Goal: Communication & Community: Answer question/provide support

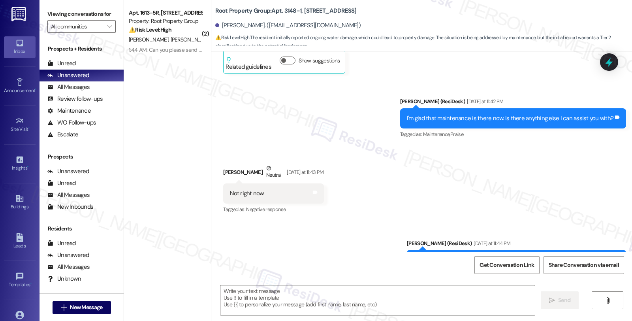
scroll to position [2633, 0]
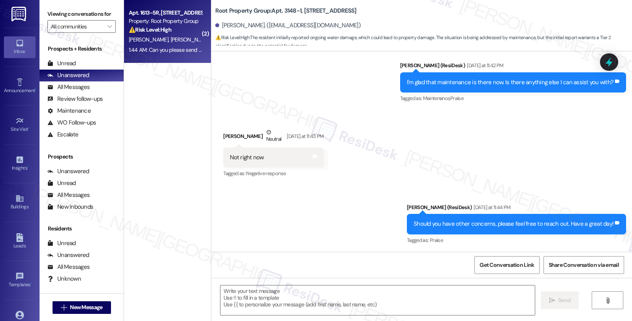
click at [190, 33] on div "⚠️ Risk Level: High The resident is reporting a recurring electrical issue (bre…" at bounding box center [165, 30] width 73 height 8
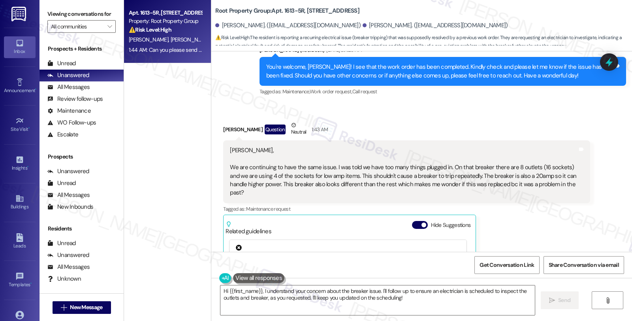
scroll to position [5423, 0]
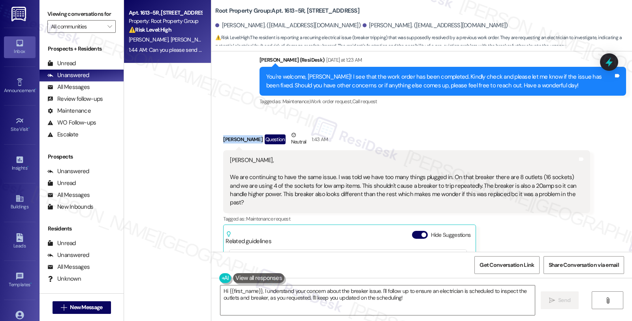
drag, startPoint x: 218, startPoint y: 113, endPoint x: 247, endPoint y: 115, distance: 28.9
click at [247, 131] on div "[PERSON_NAME] Question Neutral 1:43 AM" at bounding box center [406, 140] width 367 height 19
copy div "[PERSON_NAME]"
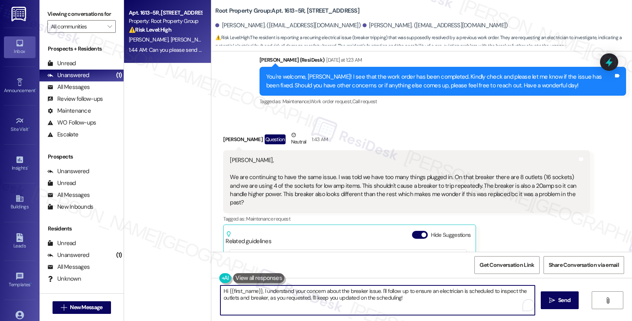
drag, startPoint x: 405, startPoint y: 295, endPoint x: 413, endPoint y: 300, distance: 10.1
click at [413, 300] on textarea "Hi {{first_name}}, I understand your concern about the breaker issue. I'll foll…" at bounding box center [377, 300] width 314 height 30
click at [402, 289] on textarea "Hi {{first_name}}, I understand your concern about the breaker issue. I'll foll…" at bounding box center [376, 300] width 314 height 30
click at [408, 293] on textarea "Hi {{first_name}}, I understand your concern about the breaker issue. I'll foll…" at bounding box center [376, 300] width 314 height 30
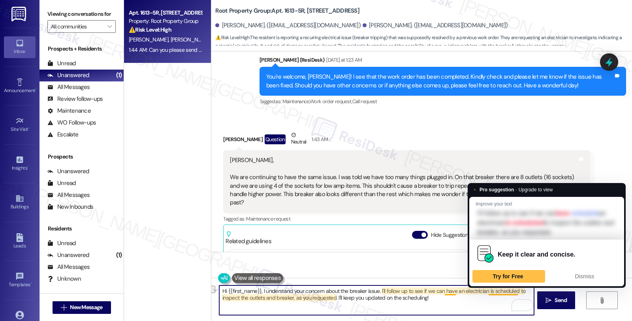
drag, startPoint x: 483, startPoint y: 293, endPoint x: 512, endPoint y: 291, distance: 29.3
click at [512, 291] on textarea "Hi {{first_name}}, I understand your concern about the breaker issue. I'll foll…" at bounding box center [376, 300] width 314 height 30
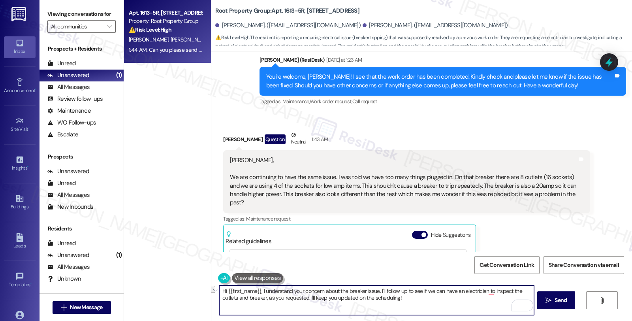
drag, startPoint x: 261, startPoint y: 297, endPoint x: 417, endPoint y: 300, distance: 156.5
click at [417, 300] on textarea "Hi {{first_name}}, I understand your concern about the breaker issue. I'll foll…" at bounding box center [376, 300] width 314 height 30
click at [259, 290] on textarea "Hi {{first_name}}, I understand your concern about the breaker issue. I'll foll…" at bounding box center [376, 300] width 314 height 30
drag, startPoint x: 298, startPoint y: 290, endPoint x: 364, endPoint y: 291, distance: 66.0
click at [364, 291] on textarea "Hi {{first_name}}, I'm sorry to hear that understand your concern about the bre…" at bounding box center [376, 300] width 314 height 30
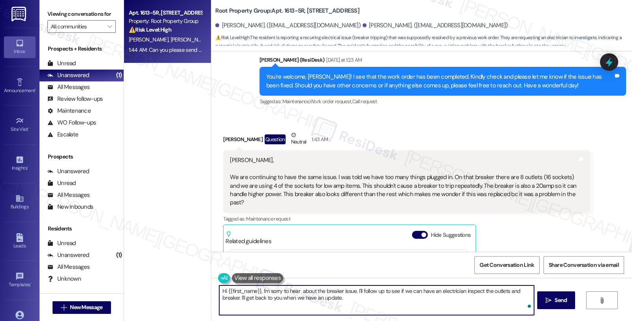
type textarea "Hi {{first_name}}, I'm sorry to hear about the breaker issue. I'll follow up to…"
click at [347, 297] on textarea "Hi {{first_name}}, I'm sorry to hear about the breaker issue. I'll follow up to…" at bounding box center [376, 300] width 314 height 30
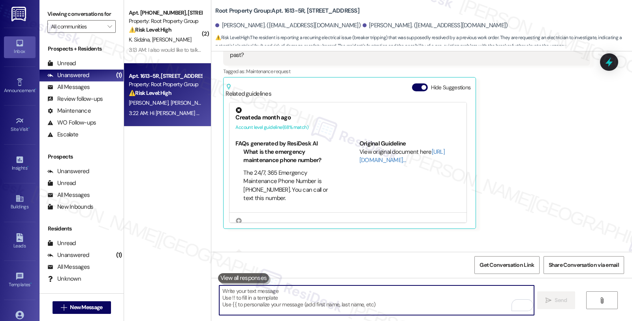
scroll to position [5486, 0]
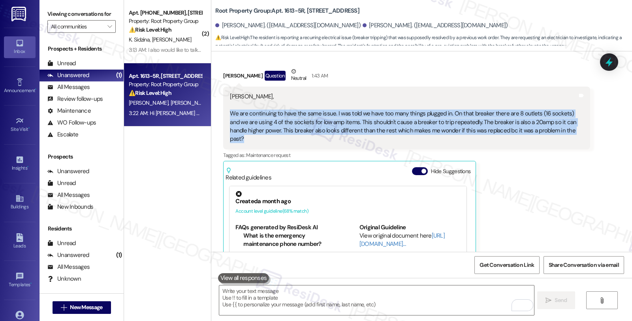
drag, startPoint x: 224, startPoint y: 87, endPoint x: 561, endPoint y: 102, distance: 337.7
click at [561, 102] on div "[PERSON_NAME], We are continuing to have the same issue. I was told we have too…" at bounding box center [403, 117] width 349 height 51
copy div "We are continuing to have the same issue. I was told we have too many things pl…"
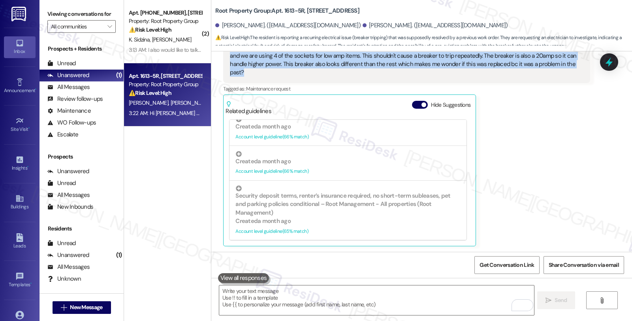
scroll to position [5662, 0]
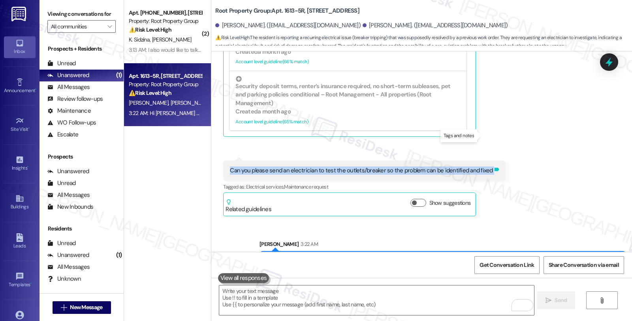
drag, startPoint x: 222, startPoint y: 137, endPoint x: 484, endPoint y: 136, distance: 262.3
click at [484, 160] on div "Can you please send an electrician to test the outlets/breaker so the problem c…" at bounding box center [364, 170] width 282 height 20
copy div "Can you please send an electrician to test the outlets/breaker so the problem c…"
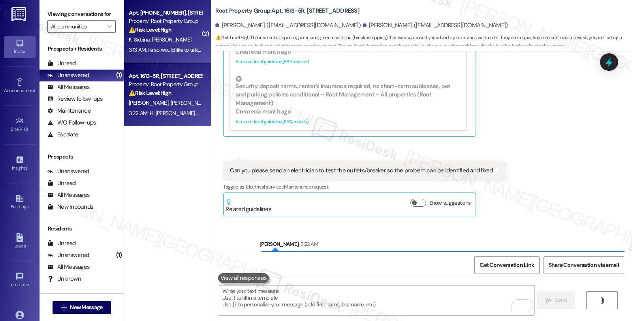
click at [179, 28] on div "⚠️ Risk Level: High The resident reports a prolonged WiFi outage impacting thei…" at bounding box center [165, 30] width 73 height 8
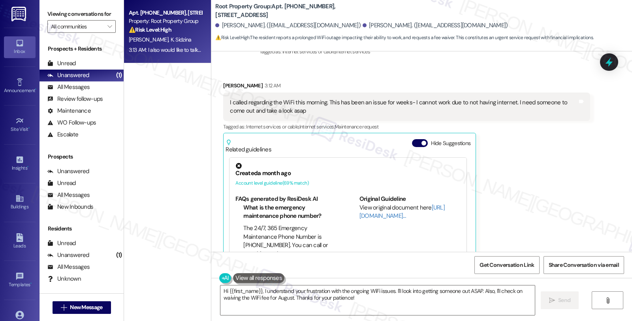
scroll to position [1859, 0]
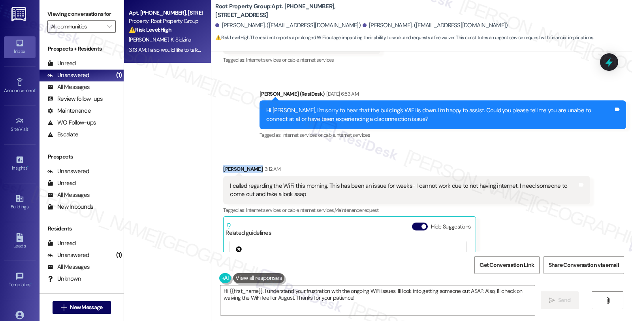
drag, startPoint x: 214, startPoint y: 141, endPoint x: 251, endPoint y: 143, distance: 36.8
click at [251, 159] on div "Received via SMS [PERSON_NAME] 3:12 AM I called regarding the WiFi this morning…" at bounding box center [406, 266] width 378 height 215
copy div "[PERSON_NAME]"
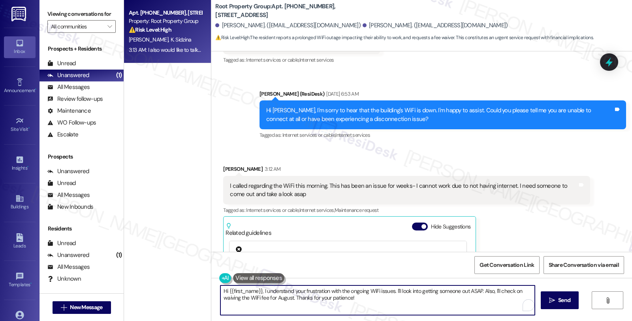
drag, startPoint x: 392, startPoint y: 289, endPoint x: 415, endPoint y: 305, distance: 28.4
click at [415, 305] on textarea "Hi {{first_name}}, I understand your frustration with the ongoing WiFi issues. …" at bounding box center [377, 300] width 314 height 30
paste textarea "#37298-1"
click at [486, 295] on textarea "Hi {{first_name}}, I understand your frustration with the ongoing WiFi issues. …" at bounding box center [376, 300] width 314 height 30
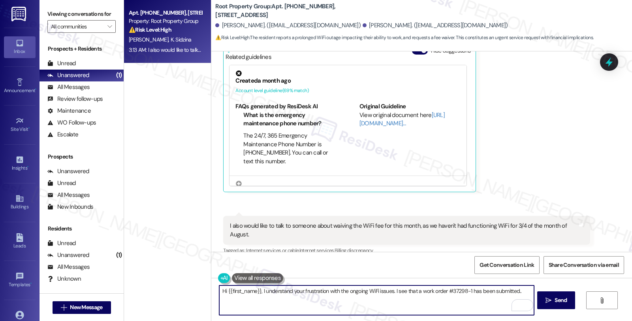
scroll to position [2035, 0]
click at [389, 291] on textarea "Hi {{first_name}}, I understand your frustration with the ongoing WiFi issues. …" at bounding box center [376, 300] width 314 height 30
click at [351, 301] on textarea "Hi {{first_name}}, I understand your frustration with the ongoing WiFi issues a…" at bounding box center [376, 300] width 314 height 30
click at [444, 301] on textarea "Hi {{first_name}}, I understand your frustration with the ongoing WiFi issues a…" at bounding box center [376, 300] width 314 height 30
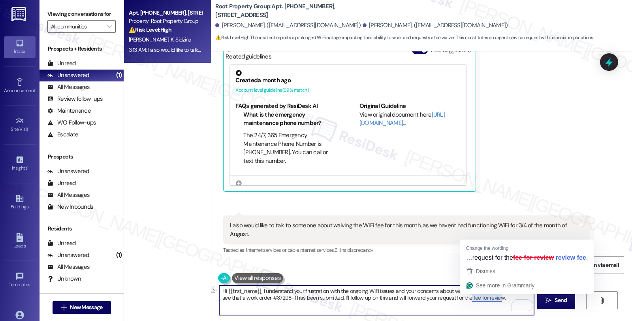
drag, startPoint x: 450, startPoint y: 296, endPoint x: 508, endPoint y: 297, distance: 58.5
click at [508, 297] on textarea "Hi {{first_name}}, I understand your frustration with the ongoing WiFi issues a…" at bounding box center [376, 300] width 314 height 30
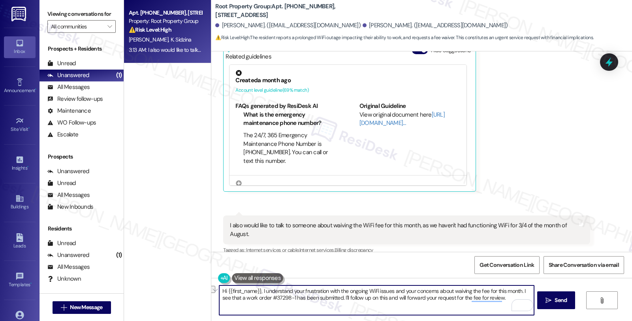
click at [449, 299] on textarea "Hi {{first_name}}, I understand your frustration with the ongoing WiFi issues a…" at bounding box center [376, 300] width 314 height 30
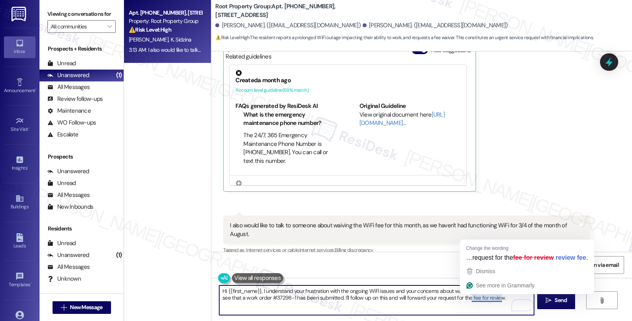
click at [474, 297] on textarea "Hi {{first_name}}, I understand your frustration with the ongoing WiFi issues a…" at bounding box center [376, 300] width 314 height 30
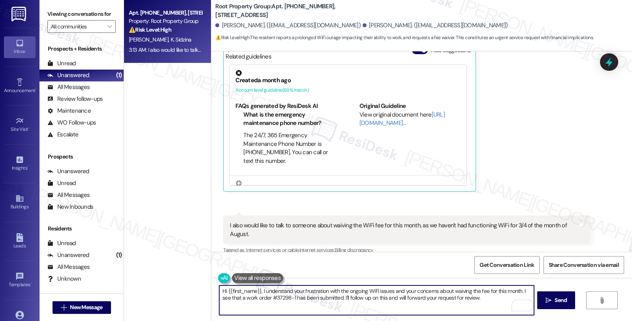
click at [482, 301] on textarea "Hi {{first_name}}, I understand your frustration with the ongoing WiFi issues a…" at bounding box center [376, 300] width 314 height 30
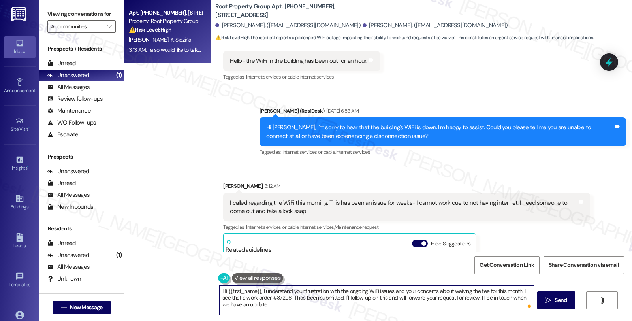
scroll to position [1816, 0]
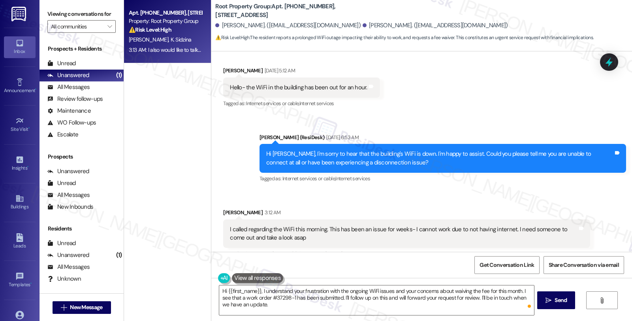
click at [224, 208] on div "[PERSON_NAME] 3:12 AM" at bounding box center [406, 213] width 367 height 11
copy div "[PERSON_NAME]"
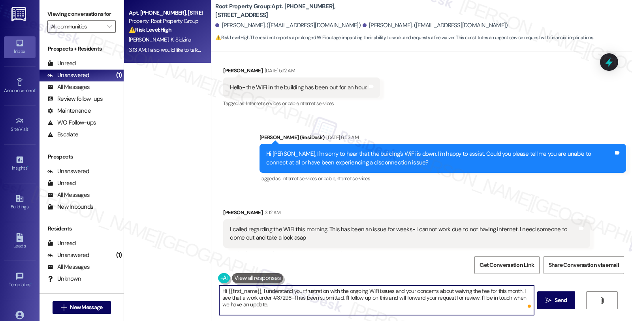
drag, startPoint x: 224, startPoint y: 290, endPoint x: 255, endPoint y: 293, distance: 31.0
click at [255, 293] on textarea "Hi {{first_name}}, I understand your frustration with the ongoing WiFi issues a…" at bounding box center [376, 300] width 314 height 30
paste textarea "[PERSON_NAME]"
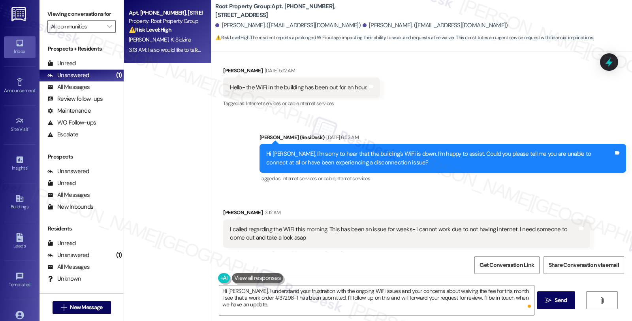
click at [550, 248] on div "Tagged as: Internet services or cable , Click to highlight conversations about …" at bounding box center [406, 253] width 367 height 11
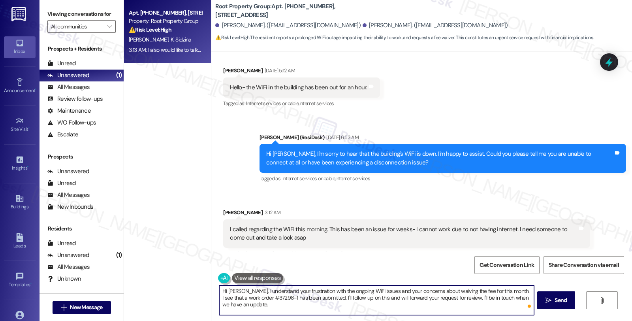
click at [504, 291] on textarea "Hi [PERSON_NAME], I understand your frustration with the ongoing WiFi issues an…" at bounding box center [376, 300] width 314 height 30
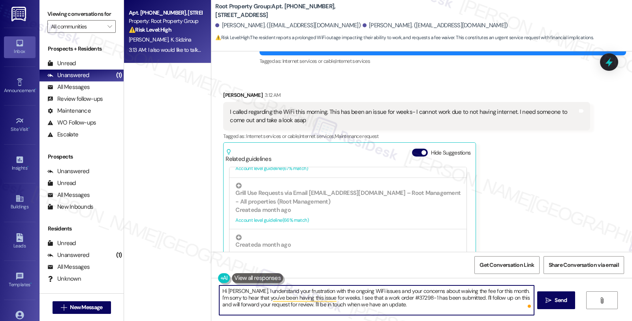
scroll to position [2035, 0]
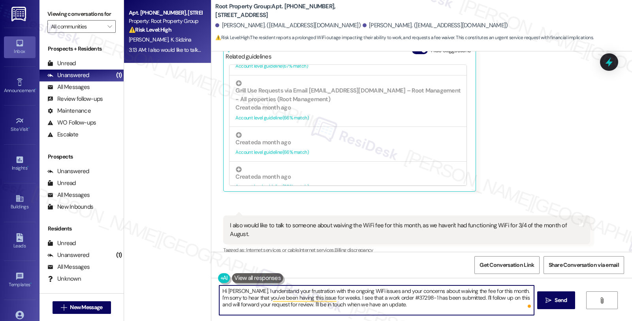
click at [407, 305] on textarea "Hi [PERSON_NAME], I understand your frustration with the ongoing WiFi issues an…" at bounding box center [376, 300] width 314 height 30
type textarea "Hi [PERSON_NAME], I understand your frustration with the ongoing WiFi issues an…"
click at [539, 301] on button " Send" at bounding box center [556, 300] width 38 height 18
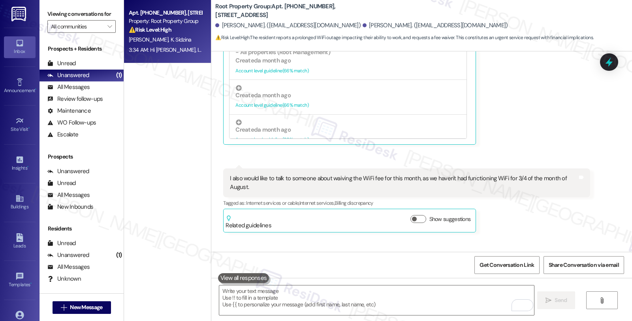
scroll to position [2107, 0]
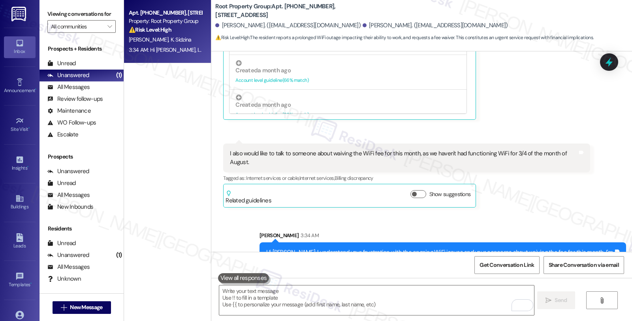
drag, startPoint x: 426, startPoint y: 225, endPoint x: 450, endPoint y: 225, distance: 24.9
click at [450, 248] on div "Hi [PERSON_NAME], I understand your frustration with the ongoing WiFi issues an…" at bounding box center [439, 260] width 347 height 25
copy div "#37298-1"
click at [610, 62] on icon at bounding box center [608, 62] width 9 height 12
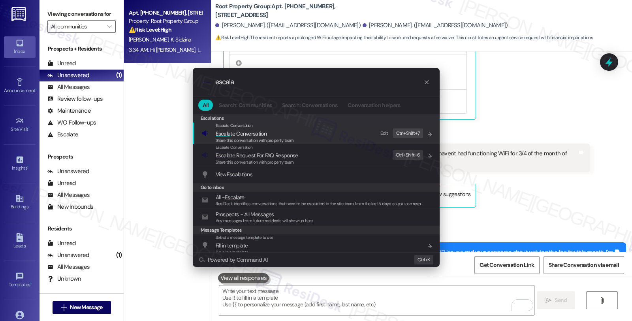
type input "escala"
click at [241, 136] on span "Escala te Conversation" at bounding box center [241, 133] width 51 height 7
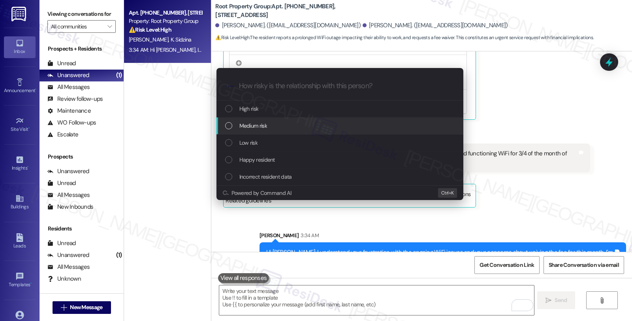
click at [243, 124] on span "Medium risk" at bounding box center [253, 125] width 28 height 9
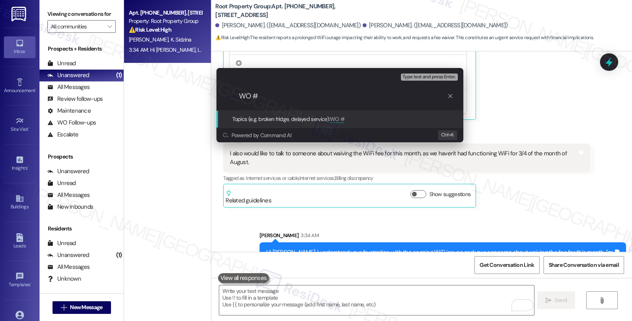
paste input "#37298-1"
click at [255, 95] on input "WO ##37298-1" at bounding box center [343, 96] width 208 height 8
click at [238, 95] on div ".cls-1{fill:#0a055f;}.cls-2{fill:#0cc4c4;} resideskLogoBlueOrange WO #37298-1" at bounding box center [340, 96] width 247 height 28
click at [241, 96] on input "WO #37298-1" at bounding box center [343, 96] width 208 height 8
click at [332, 96] on input "Follow up WO #37298-1" at bounding box center [343, 96] width 208 height 8
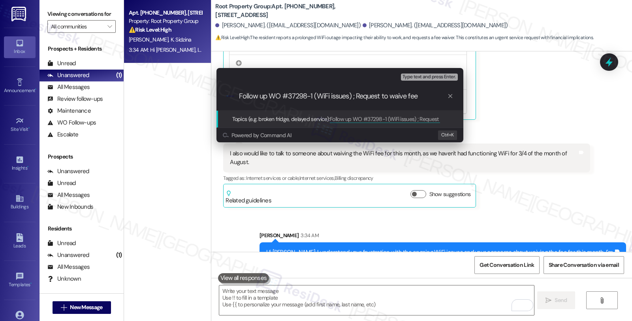
type input "Follow up WO #37298-1 (WiFi issues) ; Request to waive fees"
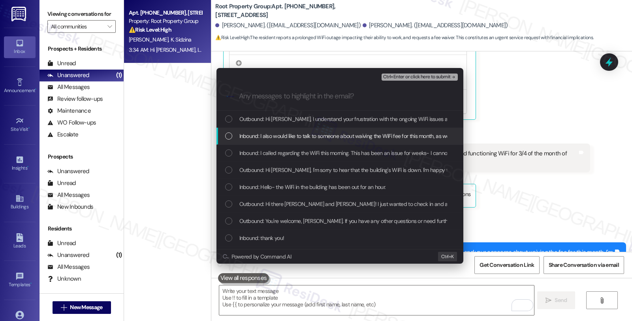
click at [320, 133] on span "Inbound: I also would like to talk to someone about waiving the WiFi fee for th…" at bounding box center [412, 136] width 346 height 9
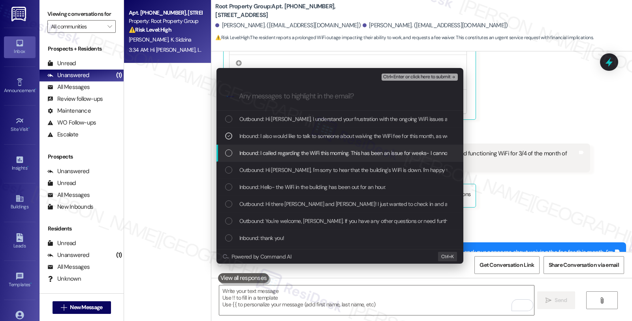
click at [320, 151] on span "Inbound: I called regarding the WiFi this morning. This has been an issue for w…" at bounding box center [438, 153] width 399 height 9
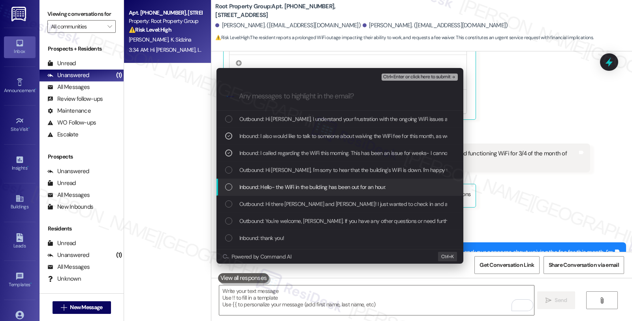
click at [320, 187] on span "Inbound: Hello- the WiFi in the building has been out for an hour." at bounding box center [312, 187] width 147 height 9
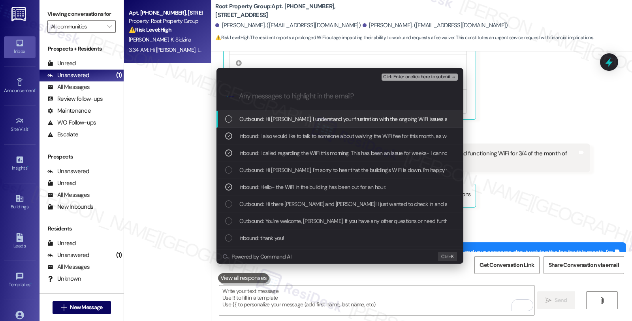
click at [402, 80] on button "Ctrl+Enter or click here to submit" at bounding box center [420, 76] width 76 height 7
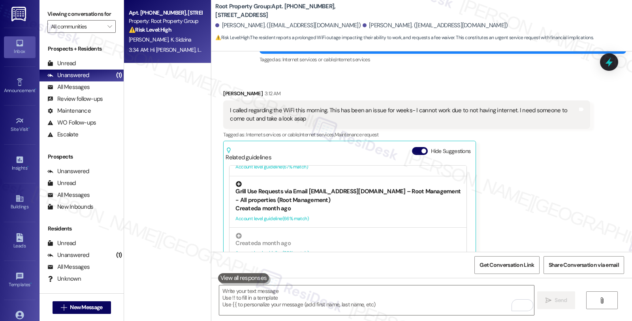
scroll to position [1932, 0]
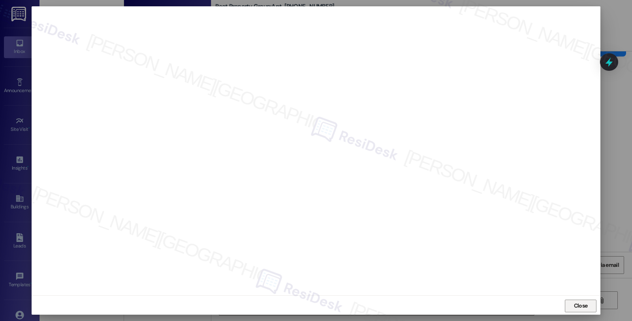
click at [574, 307] on span "Close" at bounding box center [581, 305] width 14 height 8
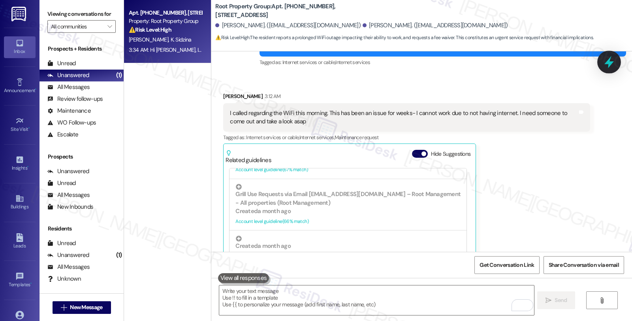
click at [610, 69] on div at bounding box center [609, 62] width 24 height 23
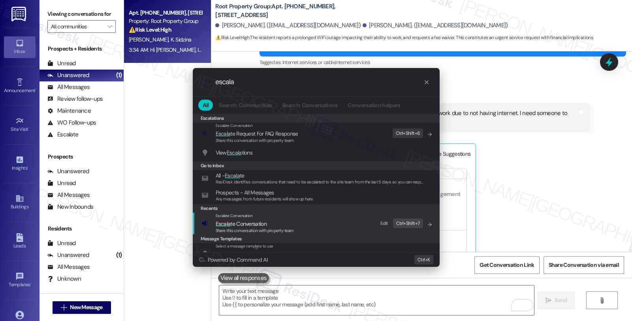
type input "escala"
click at [294, 222] on div "Escalate Conversation Escala te Conversation Share this conversation with prope…" at bounding box center [316, 223] width 231 height 21
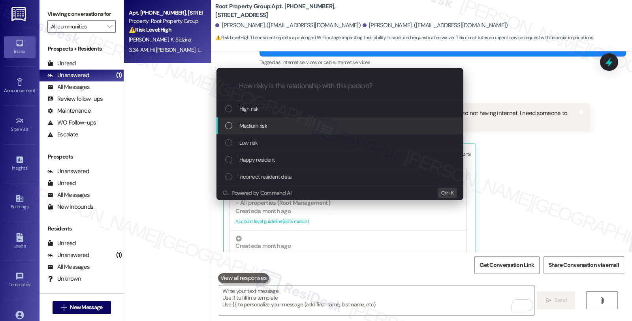
click at [273, 127] on div "Medium risk" at bounding box center [340, 125] width 231 height 9
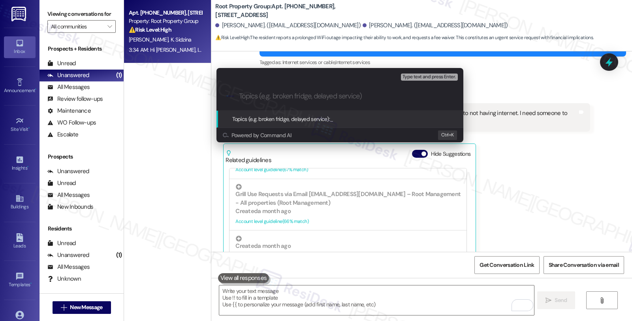
paste input "#37298-1"
click at [239, 94] on input "#37298-1" at bounding box center [343, 96] width 208 height 8
click at [316, 96] on input "Follow up WO #37298-1" at bounding box center [343, 96] width 208 height 8
type input "Follow up WO #37298-1 (WiFi issues); request to waive fees"
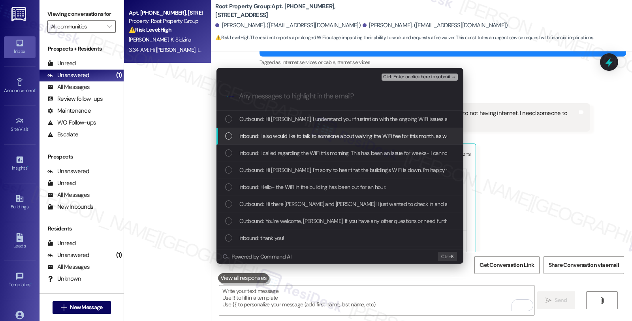
click at [292, 136] on span "Inbound: I also would like to talk to someone about waiving the WiFi fee for th…" at bounding box center [412, 136] width 346 height 9
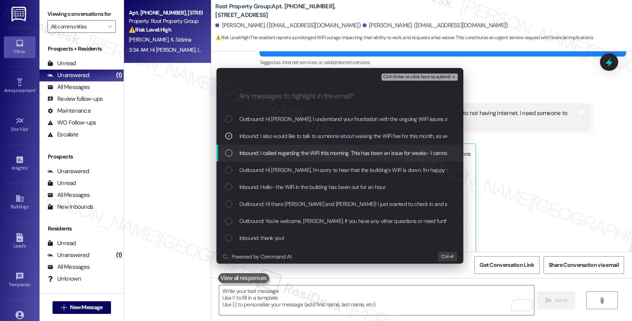
click at [290, 151] on span "Inbound: I called regarding the WiFi this morning. This has been an issue for w…" at bounding box center [438, 153] width 399 height 9
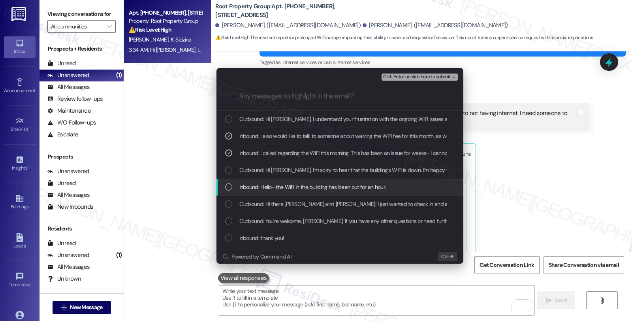
click at [290, 189] on span "Inbound: Hello- the WiFi in the building has been out for an hour." at bounding box center [312, 187] width 147 height 9
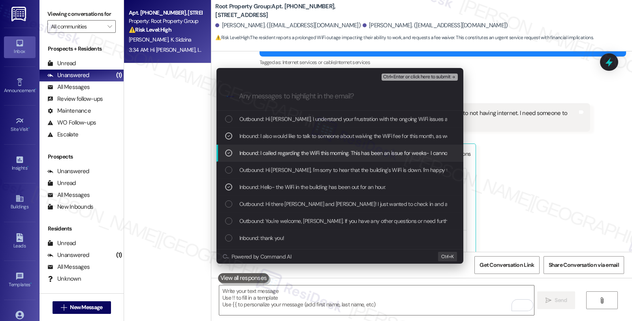
click at [418, 75] on span "Ctrl+Enter or click here to submit" at bounding box center [417, 77] width 68 height 6
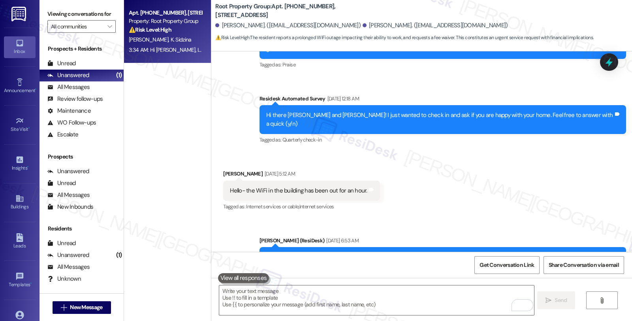
scroll to position [1712, 0]
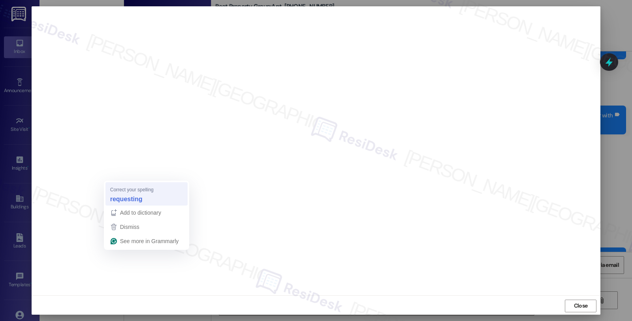
click at [132, 198] on strong "requesting" at bounding box center [126, 198] width 32 height 9
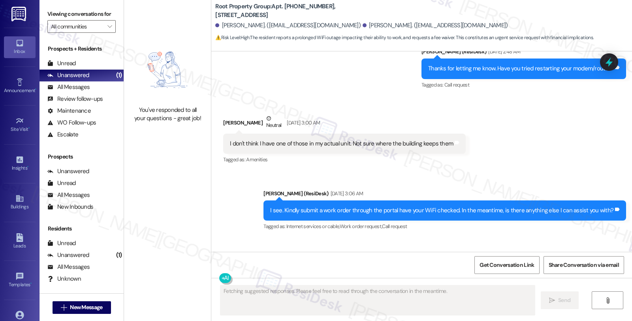
scroll to position [2119, 0]
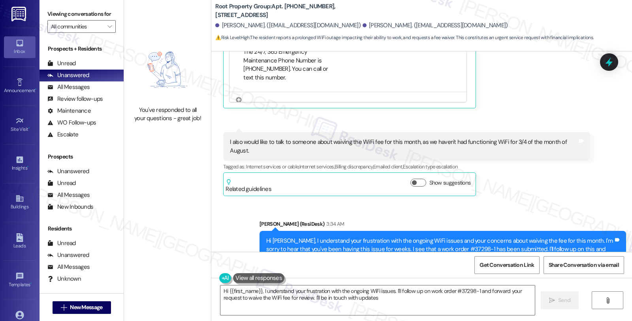
type textarea "Hi {{first_name}}, I understand your frustration with the ongoing WiFi issues. …"
click at [87, 91] on div "All Messages" at bounding box center [68, 87] width 42 height 8
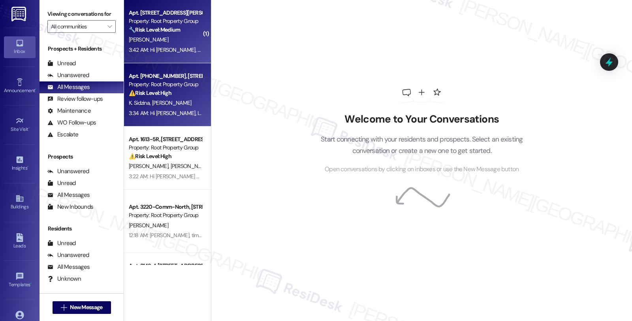
click at [173, 37] on div "K. Dass" at bounding box center [165, 40] width 75 height 10
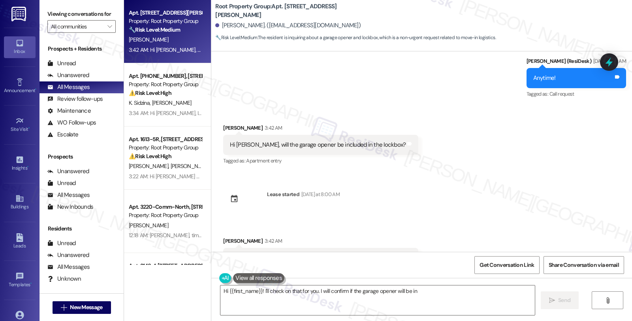
scroll to position [1632, 0]
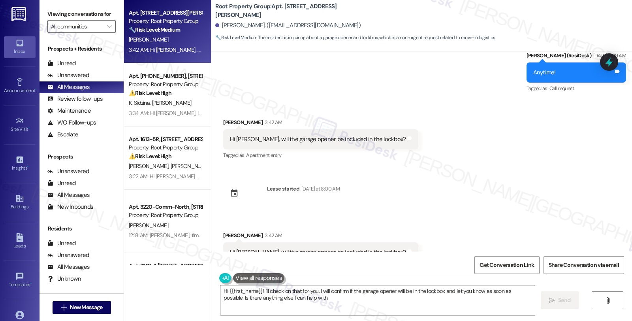
type textarea "Hi {{first_name}}! I'll check on that for you. I will confirm if the garage ope…"
click at [89, 81] on div "Unanswered (0)" at bounding box center [82, 76] width 84 height 12
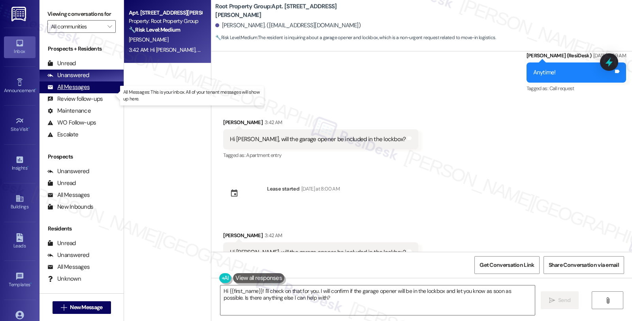
click at [74, 91] on div "All Messages" at bounding box center [68, 87] width 42 height 8
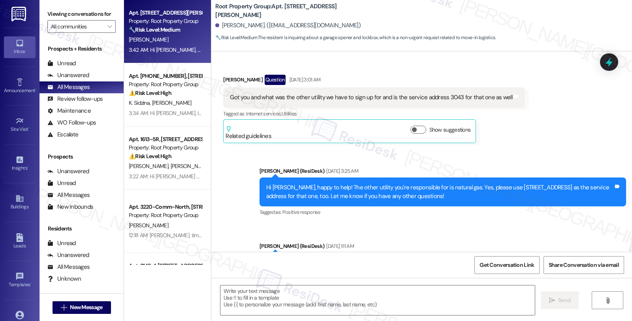
type textarea "Fetching suggested responses. Please feel free to read through the conversation…"
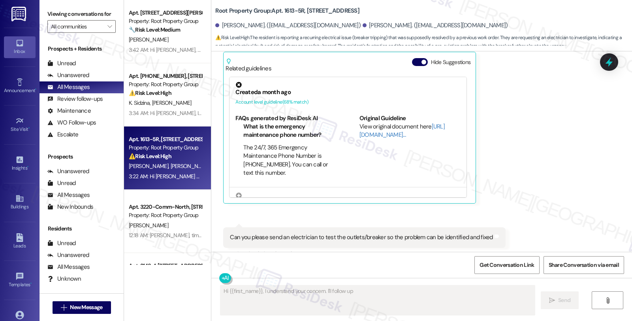
scroll to position [5745, 0]
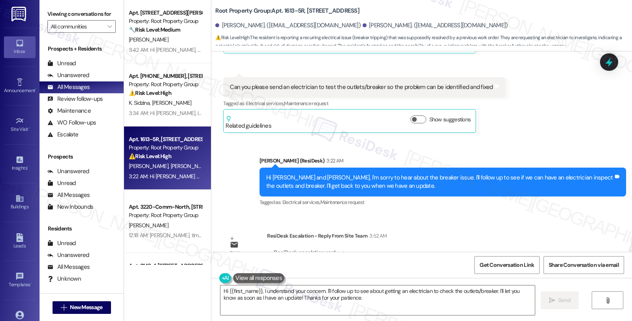
click at [493, 226] on div "Email escalation reply ResiDesk Escalation - Reply From Site Team 3:52 AM ResiD…" at bounding box center [406, 256] width 378 height 60
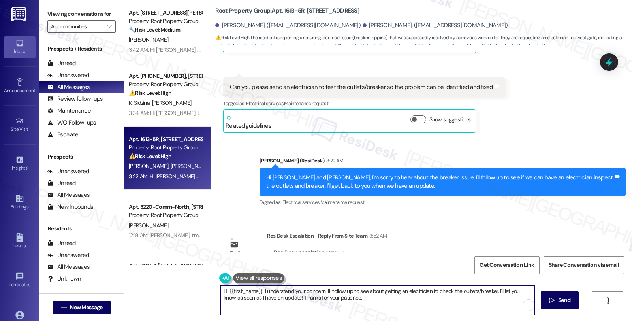
drag, startPoint x: 358, startPoint y: 298, endPoint x: 200, endPoint y: 284, distance: 158.6
click at [200, 284] on div "Apt. 3045-305, 3045 W. Irving Park Road Property: Root Property Group 🔧 Risk Le…" at bounding box center [378, 160] width 508 height 321
paste textarea "Please let the tenant know that we acknowledge their concern and that we will h…"
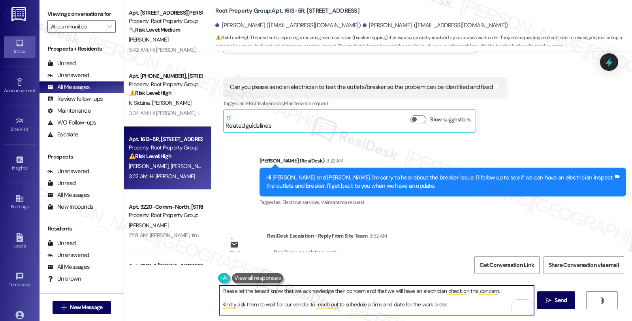
click at [305, 173] on div "Hi [PERSON_NAME] and [PERSON_NAME], I'm sorry to hear about the breaker issue. …" at bounding box center [439, 181] width 347 height 17
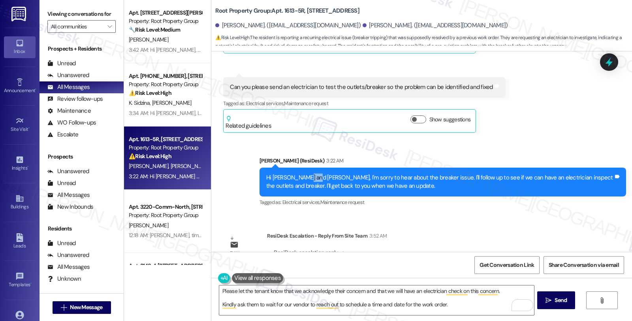
click at [305, 173] on div "Hi [PERSON_NAME] and [PERSON_NAME], I'm sorry to hear about the breaker issue. …" at bounding box center [439, 181] width 347 height 17
copy div "Jack"
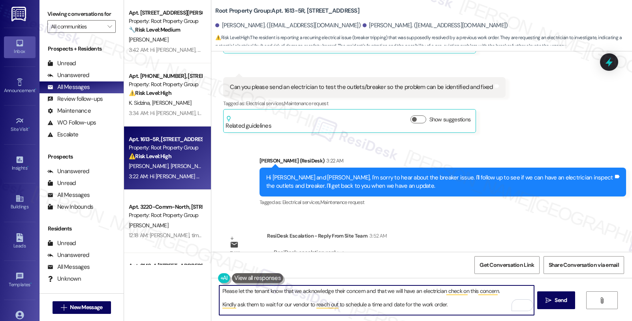
click at [219, 292] on textarea "Please let the tenant know that we acknowledge their concern and that we will h…" at bounding box center [376, 300] width 314 height 30
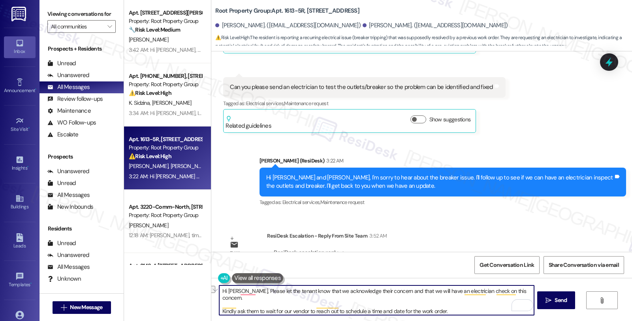
drag, startPoint x: 234, startPoint y: 292, endPoint x: 196, endPoint y: 292, distance: 37.5
click at [196, 292] on div "Apt. 3045-305, 3045 W. Irving Park Road Property: Root Property Group 🔧 Risk Le…" at bounding box center [378, 160] width 508 height 321
click at [369, 289] on textarea "I'd like to give you an update. Please know that we acknowledge their concern a…" at bounding box center [376, 300] width 314 height 30
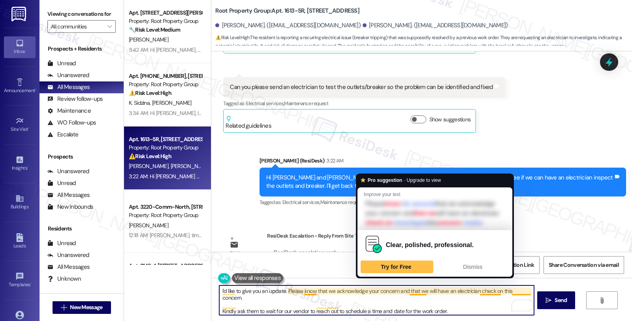
click at [407, 290] on textarea "I'd like to give you an update. Please know that we acknowledge your concern an…" at bounding box center [376, 300] width 314 height 30
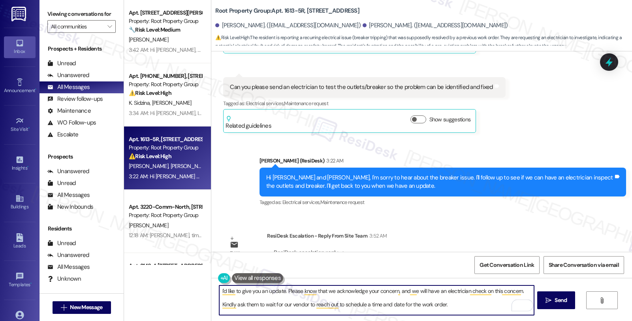
click at [526, 290] on textarea "I'd like to give you an update. Please know that we acknowledge your concern, a…" at bounding box center [376, 300] width 314 height 30
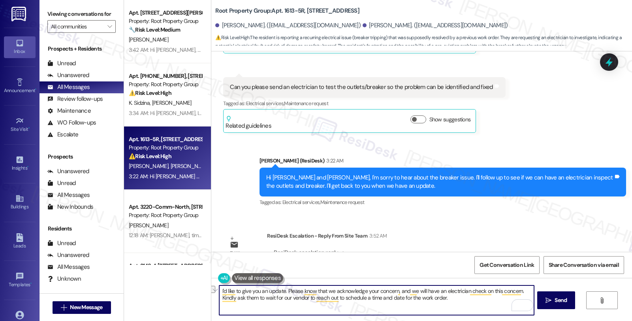
drag, startPoint x: 232, startPoint y: 298, endPoint x: 259, endPoint y: 299, distance: 27.7
click at [259, 299] on textarea "I'd like to give you an update. Please know that we acknowledge your concern, a…" at bounding box center [376, 300] width 314 height 30
type textarea "I'd like to give you an update. Please know that we acknowledge your concern, a…"
click at [426, 299] on textarea "I'd like to give you an update. Please know that we acknowledge your concern, a…" at bounding box center [376, 300] width 314 height 30
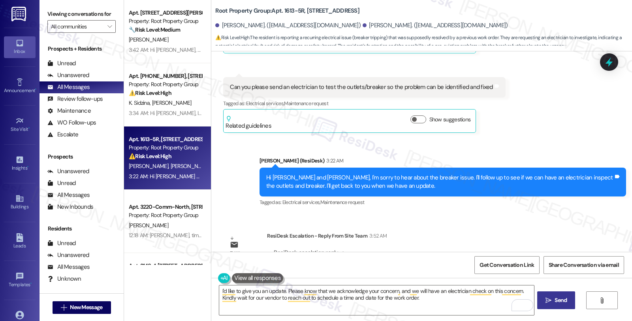
click at [557, 302] on span "Send" at bounding box center [561, 300] width 12 height 8
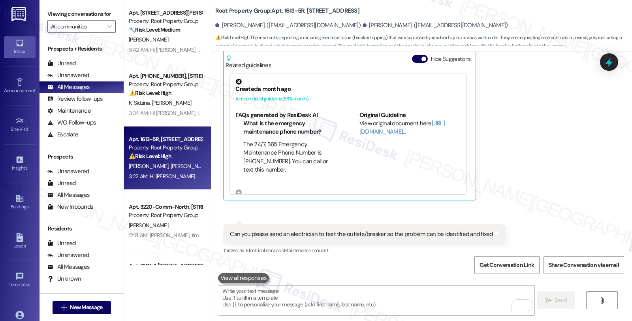
scroll to position [5809, 0]
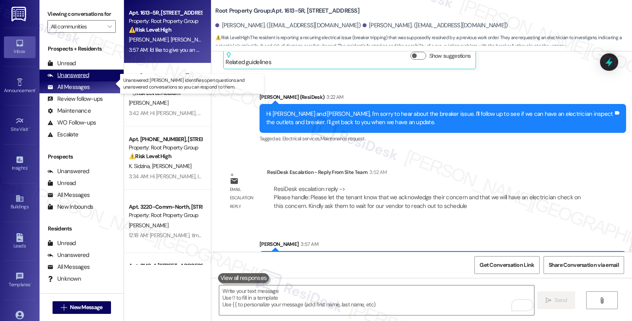
click at [88, 81] on div "Unanswered (0)" at bounding box center [82, 76] width 84 height 12
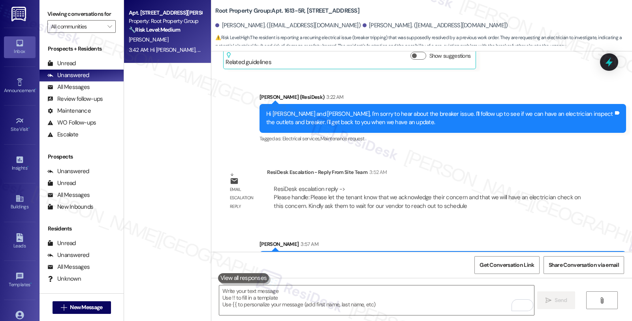
click at [148, 46] on div "3:42 AM: Hi Sarah, will the garage opener be included in the lockbox? 3:42 AM: …" at bounding box center [221, 49] width 184 height 7
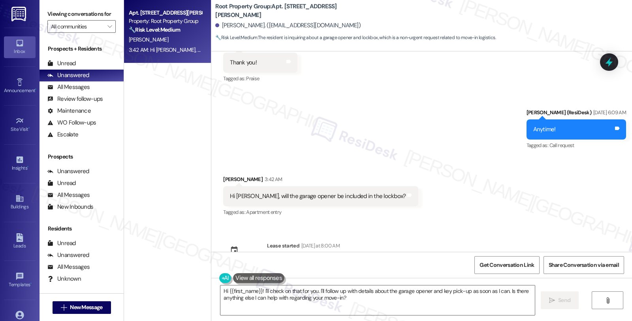
scroll to position [1578, 0]
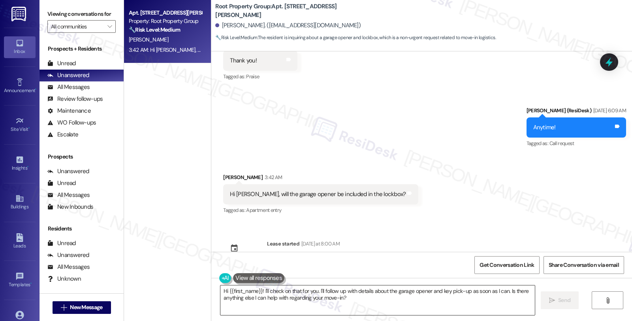
click at [259, 292] on textarea "Hi {{first_name}}! I'll check on that for you. I'll follow up with details abou…" at bounding box center [377, 300] width 314 height 30
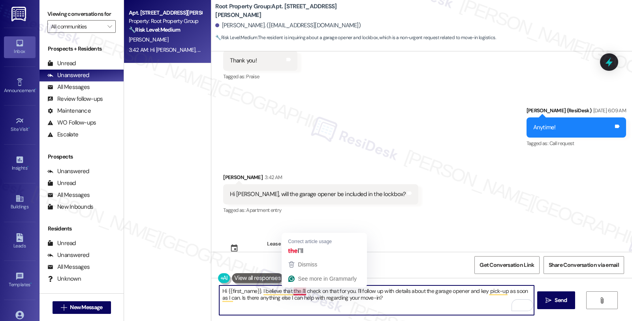
click at [290, 290] on textarea "Hi {{first_name}}. I believe that the I'll check on that for you. I'll follow u…" at bounding box center [376, 300] width 314 height 30
click at [297, 293] on textarea "Hi {{first_name}}. I believe that the I'll check on that for you. I'll follow u…" at bounding box center [376, 300] width 314 height 30
type textarea "Hi {{first_name}}. I believe that the keys I'll check on that for you. I'll fol…"
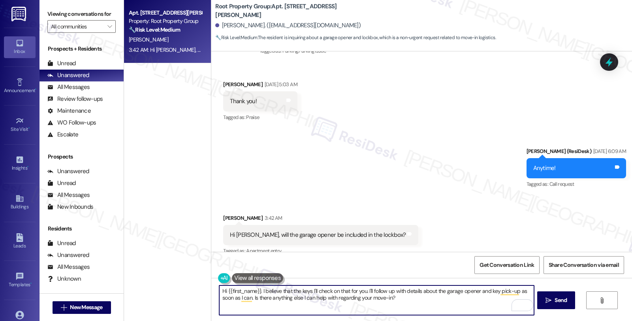
scroll to position [1578, 0]
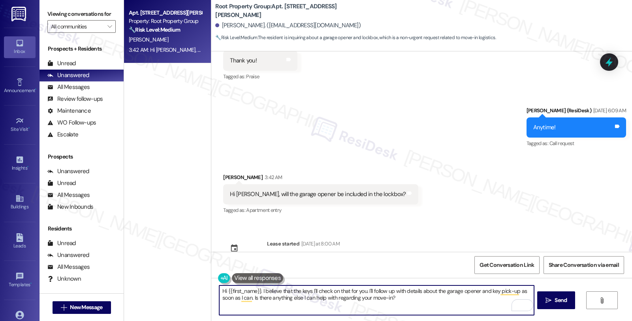
click at [293, 291] on textarea "Hi {{first_name}}. I believe that the keys I'll check on that for you. I'll fol…" at bounding box center [376, 300] width 314 height 30
click at [376, 310] on textarea "Hi {{first_name}}. I believe that the keys will be ready before your move-in da…" at bounding box center [376, 300] width 314 height 30
click at [297, 295] on textarea "Hi {{first_name}}. I believe that the keys will be ready before your move-in da…" at bounding box center [376, 300] width 314 height 30
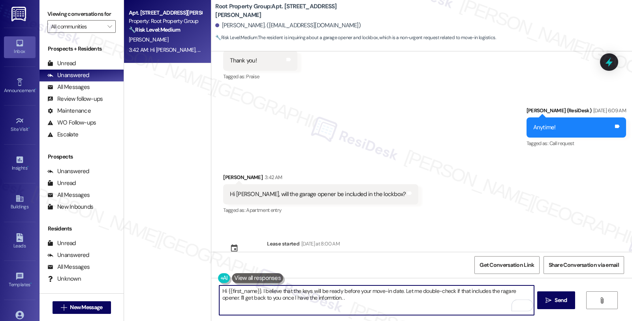
click at [342, 296] on textarea "Hi {{first_name}}. I believe that the keys will be ready before your move-in da…" at bounding box center [376, 300] width 314 height 30
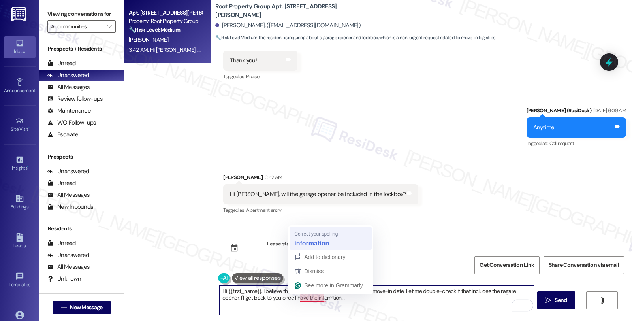
type textarea "Hi {{first_name}}. I believe that the keys will be ready before your move-in da…"
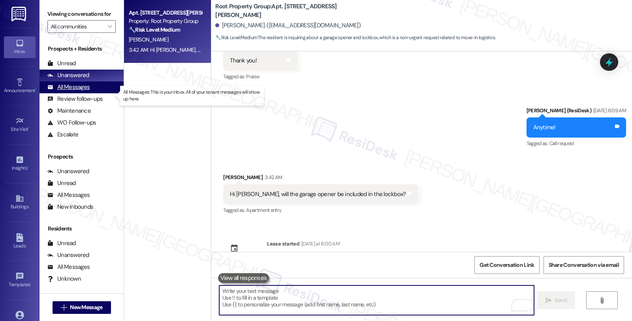
click at [75, 91] on div "All Messages" at bounding box center [68, 87] width 42 height 8
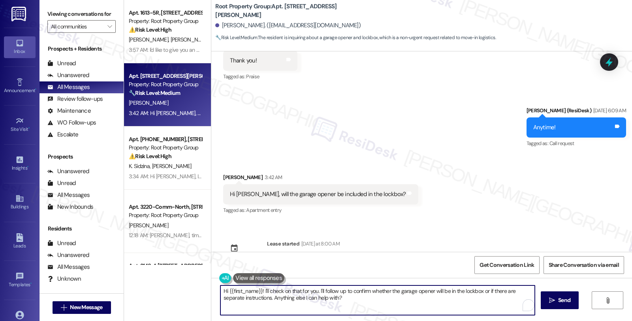
drag, startPoint x: 270, startPoint y: 298, endPoint x: 369, endPoint y: 298, distance: 99.2
click at [369, 298] on textarea "Hi {{first_name}}! I'll check on that for you. I'll follow up to confirm whethe…" at bounding box center [377, 300] width 314 height 30
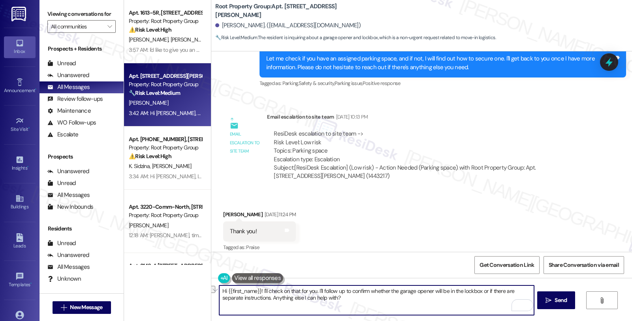
scroll to position [1095, 0]
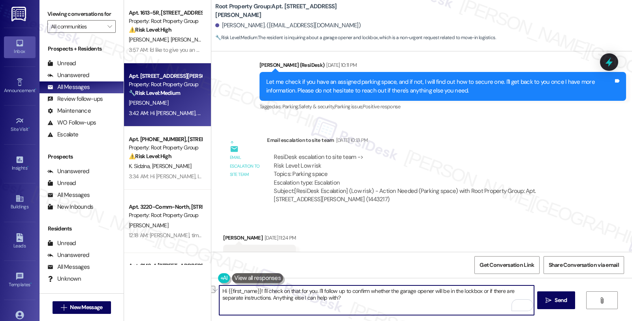
type textarea "Hi {{first_name}}! I'll check on that for you. I'll follow up to confirm whethe…"
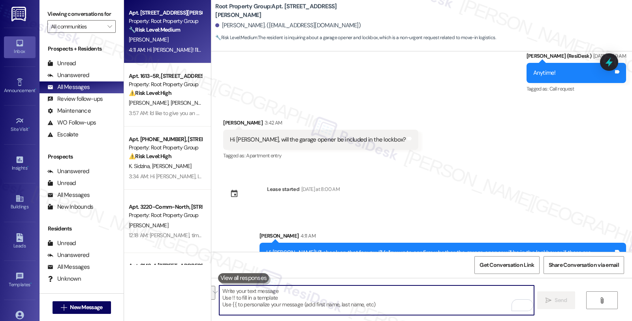
scroll to position [1632, 0]
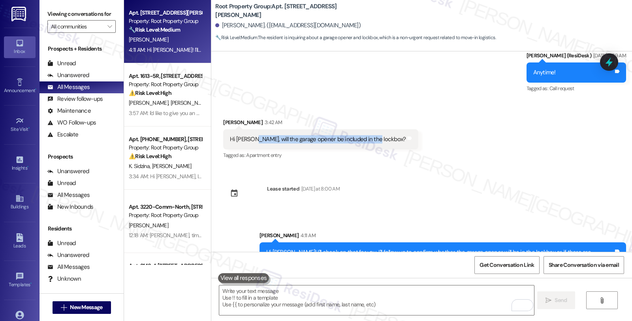
drag, startPoint x: 247, startPoint y: 123, endPoint x: 368, endPoint y: 119, distance: 121.0
click at [368, 135] on div "Hi Sarah, will the garage opener be included in the lockbox?" at bounding box center [318, 139] width 176 height 8
copy div "will the garage opener be included in the lockbox"
click at [611, 60] on icon at bounding box center [609, 61] width 13 height 13
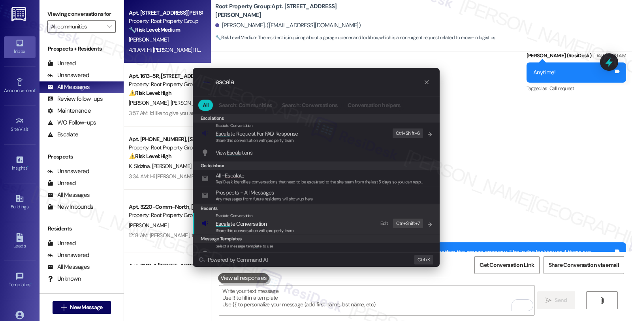
type input "escala"
click at [275, 221] on span "Escala te Conversation" at bounding box center [255, 223] width 78 height 9
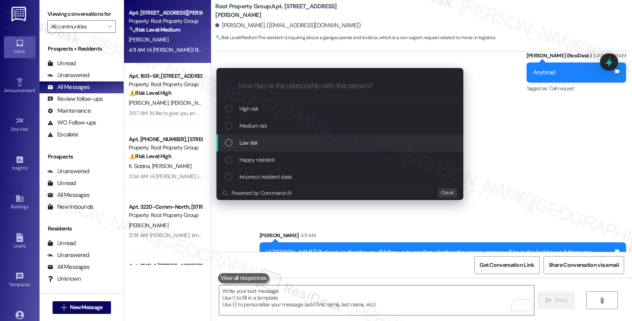
click at [257, 139] on span "Low risk" at bounding box center [248, 142] width 18 height 9
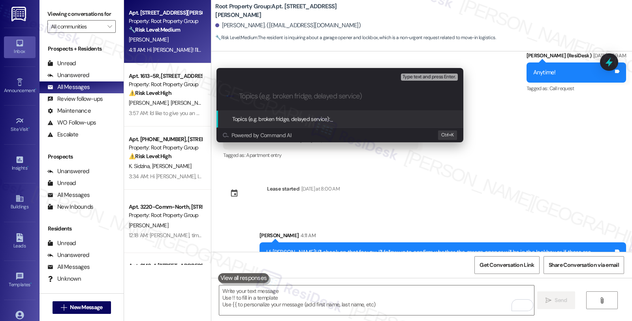
paste input "will the garage opener be included in the lockbox"
click at [240, 97] on input "will the garage opener be included in the lockbox" at bounding box center [343, 96] width 208 height 8
click at [338, 98] on input "Will the garage opener be included in the lockbox" at bounding box center [343, 96] width 208 height 8
click at [388, 95] on input "Will the garage opener be included in the lockbox" at bounding box center [343, 96] width 208 height 8
type input "Will the garage opener be included in the lockbox?"
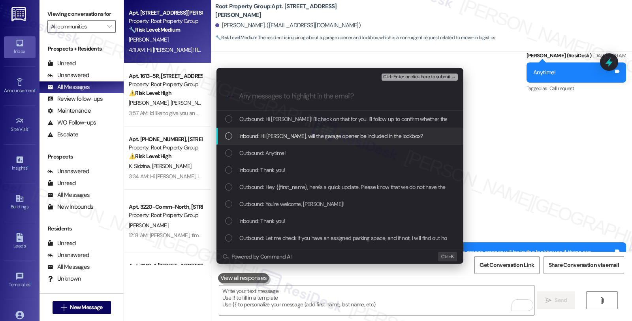
click at [302, 135] on span "Inbound: Hi Sarah, will the garage opener be included in the lockbox?" at bounding box center [331, 136] width 184 height 9
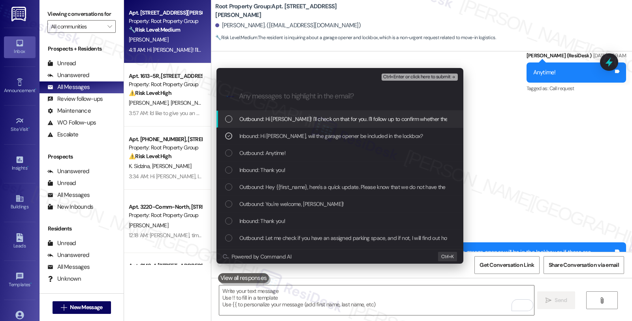
click at [413, 76] on span "Ctrl+Enter or click here to submit" at bounding box center [417, 77] width 68 height 6
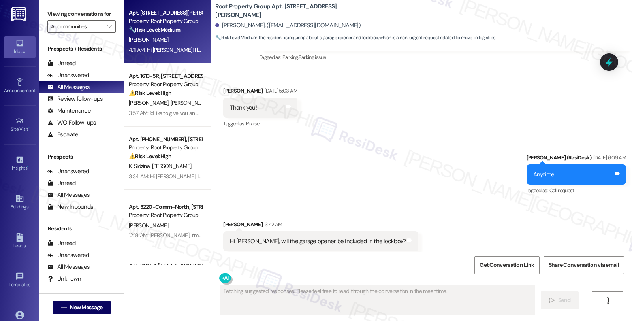
scroll to position [1644, 0]
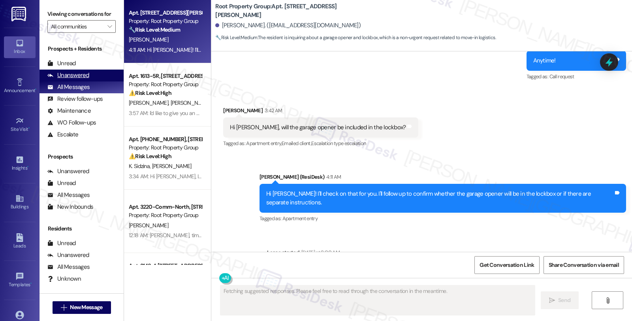
click at [89, 81] on div "Unanswered (0)" at bounding box center [82, 76] width 84 height 12
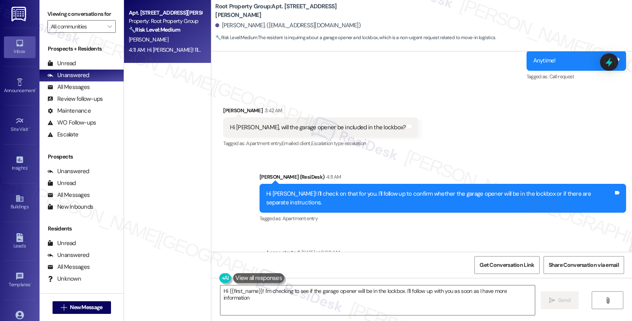
type textarea "Hi {{first_name}}! I'm checking to see if the garage opener will be in the lock…"
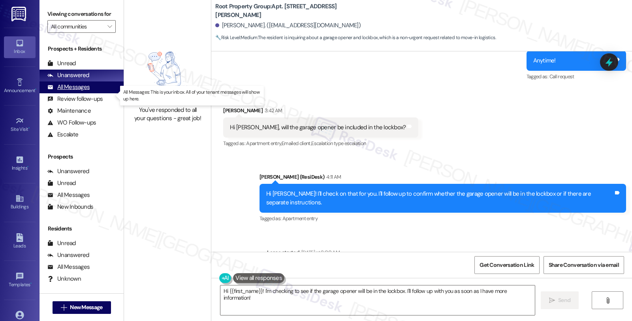
click at [80, 91] on div "All Messages" at bounding box center [68, 87] width 42 height 8
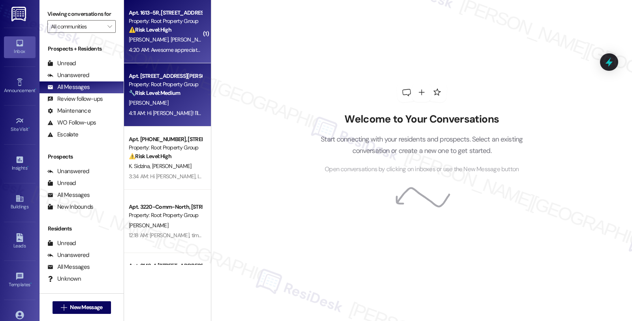
click at [182, 34] on div "⚠️ Risk Level: High The resident is reporting a recurring electrical issue (bre…" at bounding box center [165, 30] width 73 height 8
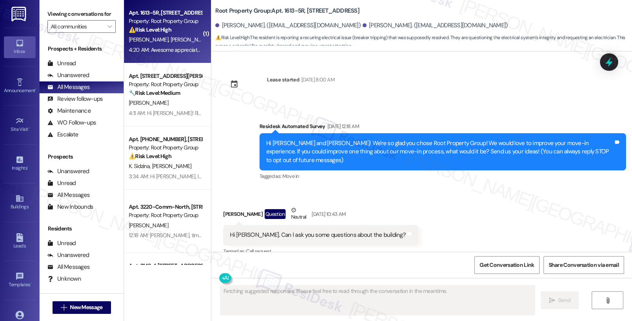
scroll to position [5759, 0]
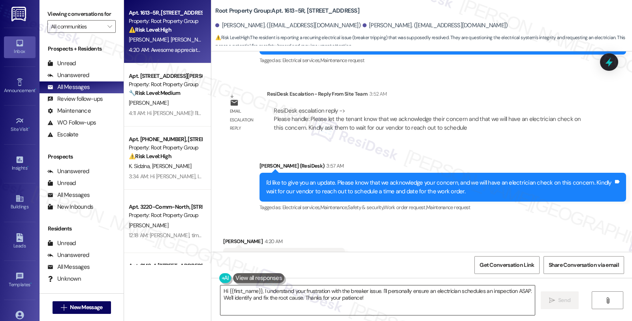
click at [348, 309] on textarea "Hi {{first_name}}, I understand your frustration with the breaker issue. I'll p…" at bounding box center [377, 300] width 314 height 30
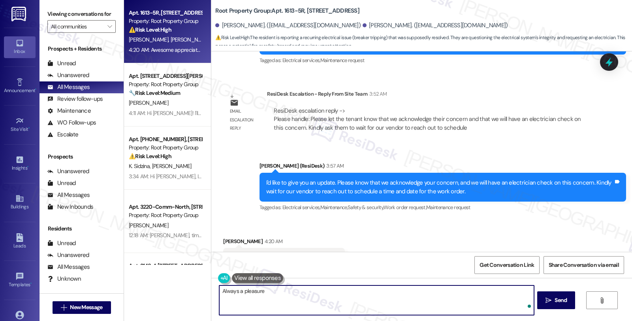
type textarea "Always a pleasure!"
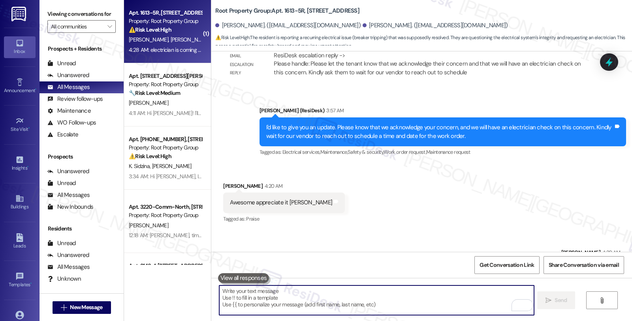
scroll to position [5869, 0]
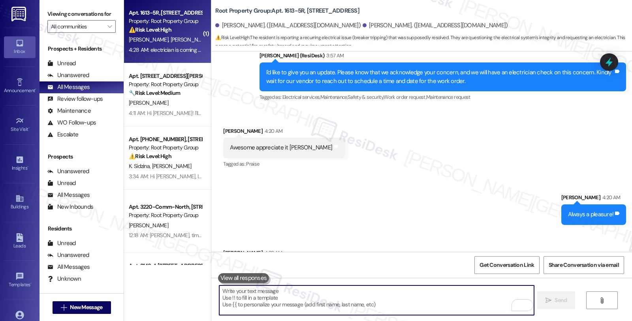
click at [255, 298] on textarea "To enrich screen reader interactions, please activate Accessibility in Grammarl…" at bounding box center [376, 300] width 314 height 30
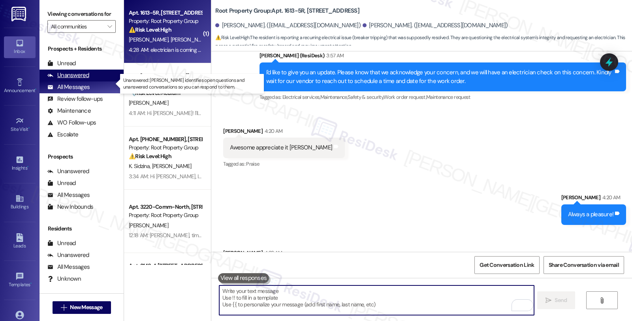
click at [86, 79] on div "Unanswered" at bounding box center [68, 75] width 42 height 8
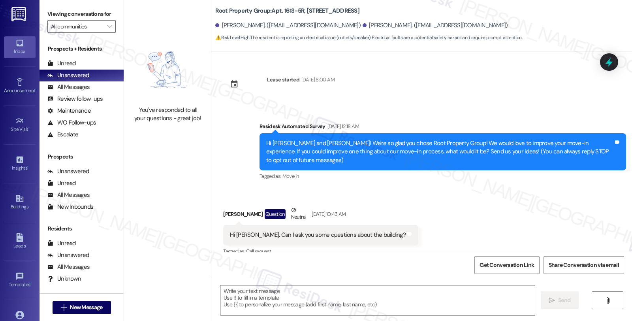
scroll to position [5892, 0]
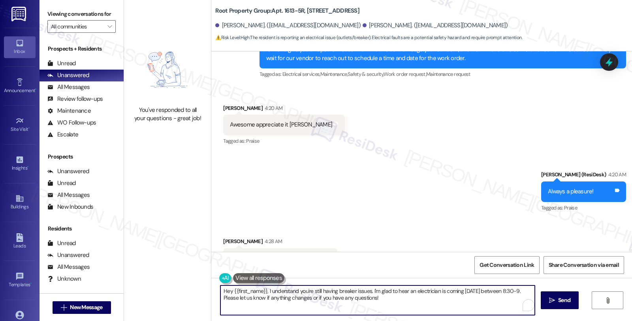
click at [308, 303] on textarea "Hey {{first_name}}, I understand you're still having breaker issues. I'm glad t…" at bounding box center [377, 300] width 314 height 30
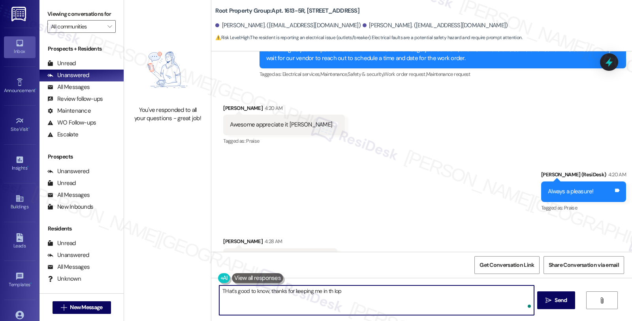
type textarea "THat's good to know, thanks for keeping me in th lo"
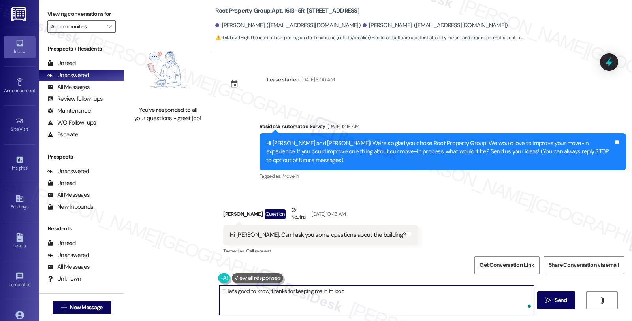
scroll to position [5892, 0]
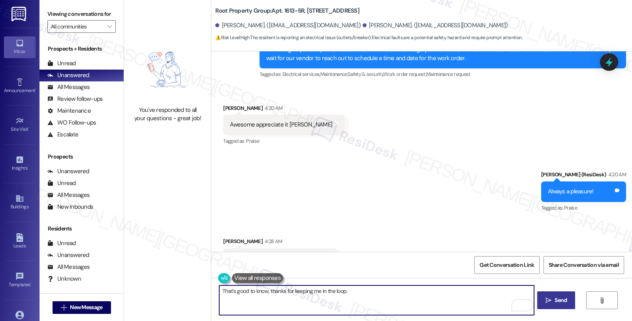
type textarea "That's good to know, thanks for keeping me in the loop."
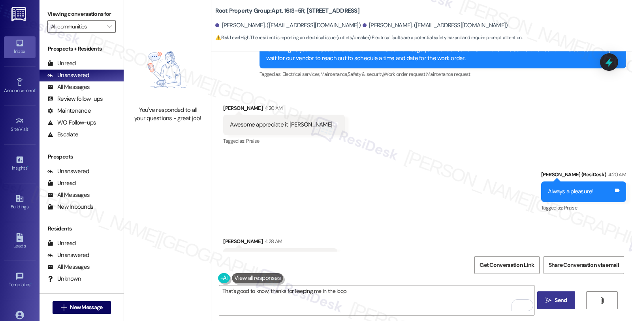
click at [554, 295] on button " Send" at bounding box center [556, 300] width 38 height 18
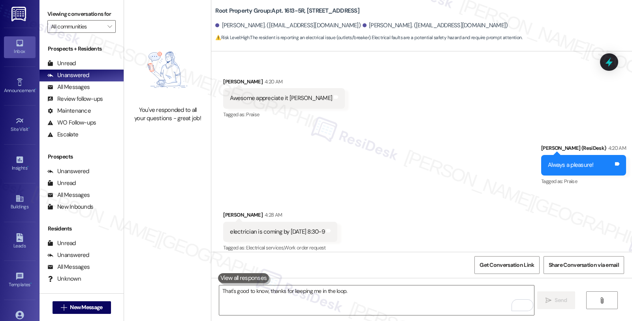
scroll to position [5947, 0]
